Goal: Transaction & Acquisition: Download file/media

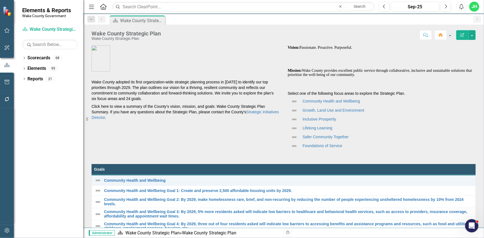
click at [22, 55] on div "Dropdown Scorecards 68 Dropdown [GEOGRAPHIC_DATA] Strategic Plan Demographics D…" at bounding box center [48, 146] width 69 height 185
click at [24, 58] on icon "Dropdown" at bounding box center [24, 58] width 4 height 3
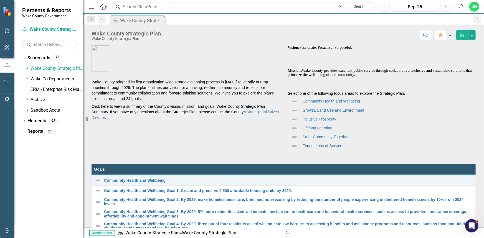
click at [26, 69] on icon "Dropdown" at bounding box center [27, 68] width 4 height 3
click at [44, 78] on link "Demographics" at bounding box center [59, 79] width 47 height 6
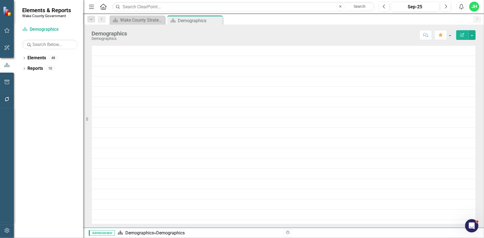
click at [161, 78] on td at bounding box center [284, 82] width 384 height 10
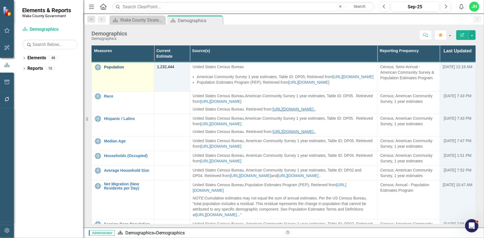
click at [110, 69] on link "Population" at bounding box center [127, 67] width 47 height 4
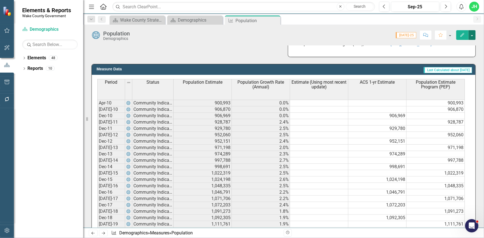
click at [473, 35] on button "button" at bounding box center [472, 35] width 7 height 10
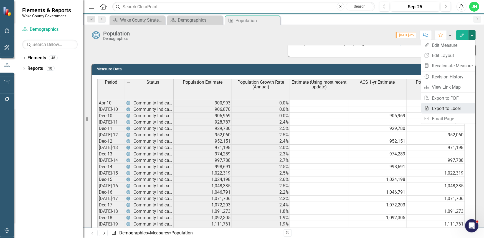
click at [442, 110] on link "Excel Export to Excel" at bounding box center [448, 108] width 54 height 10
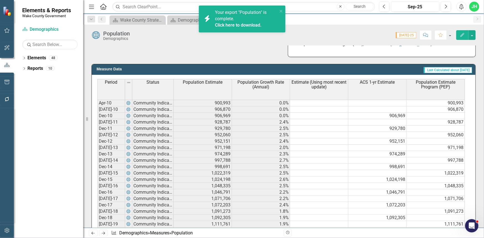
click at [224, 24] on link "Click here to download." at bounding box center [238, 24] width 47 height 5
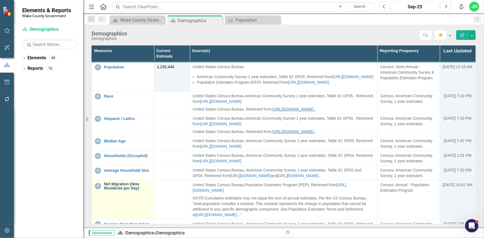
click at [128, 191] on link "Net Migration (New Residents per Day)" at bounding box center [127, 186] width 47 height 9
